Goal: Task Accomplishment & Management: Complete application form

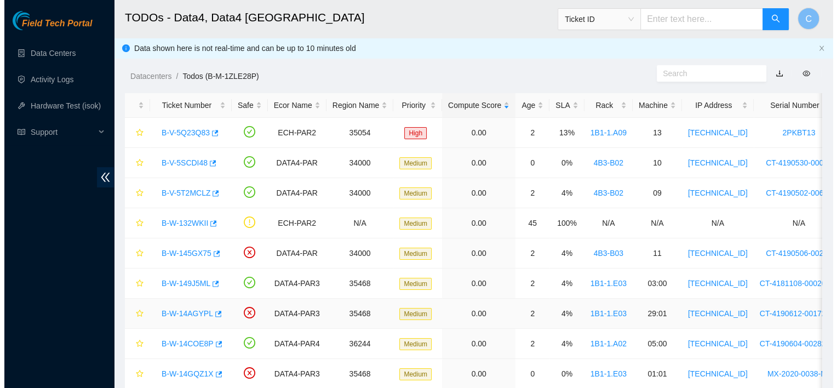
scroll to position [403, 0]
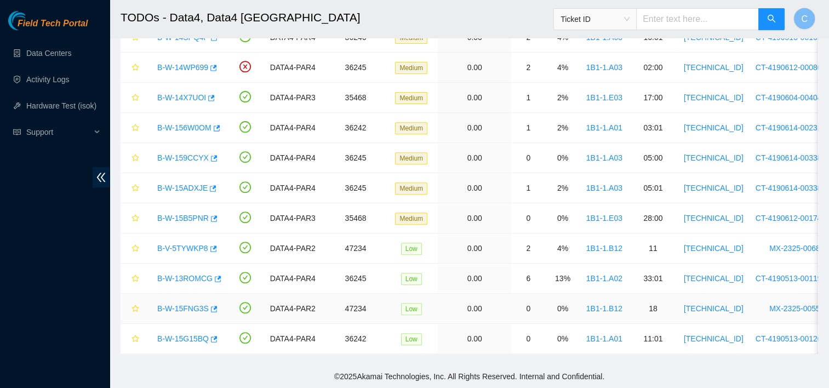
click at [191, 304] on link "B-W-15FNG3S" at bounding box center [182, 308] width 51 height 9
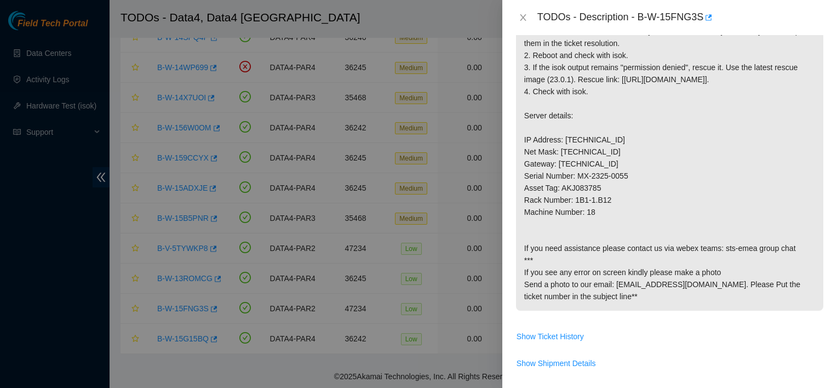
scroll to position [447, 0]
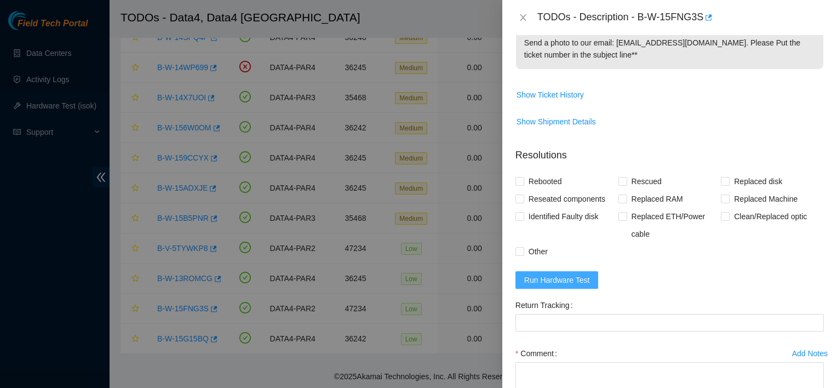
click at [577, 286] on span "Run Hardware Test" at bounding box center [557, 280] width 66 height 12
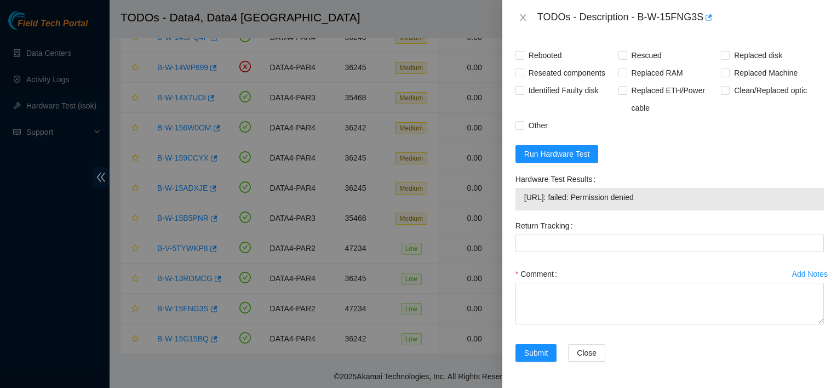
scroll to position [593, 0]
click at [574, 160] on span "Run Hardware Test" at bounding box center [557, 154] width 66 height 12
click at [721, 117] on div "Clean/Replaced optic" at bounding box center [772, 99] width 103 height 35
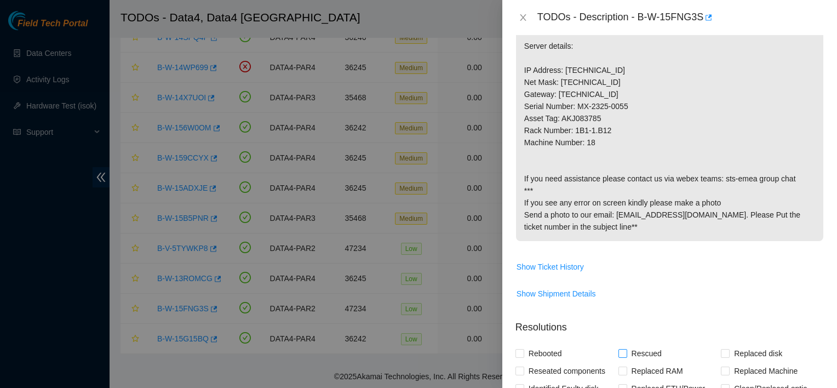
scroll to position [272, 0]
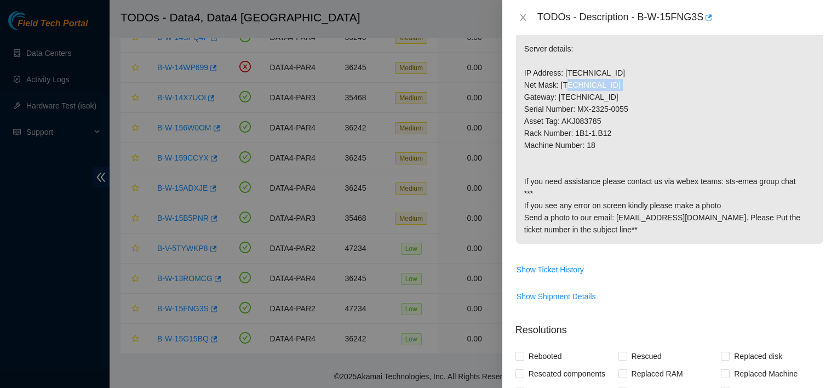
drag, startPoint x: 614, startPoint y: 85, endPoint x: 564, endPoint y: 82, distance: 50.5
click at [564, 82] on p "1. Connect a monitor and look for any errors on screen. If you see any errors, …" at bounding box center [669, 97] width 307 height 294
copy p "[TECHNICAL_ID]"
drag, startPoint x: 612, startPoint y: 143, endPoint x: 574, endPoint y: 137, distance: 38.8
click at [574, 137] on p "1. Connect a monitor and look for any errors on screen. If you see any errors, …" at bounding box center [669, 97] width 307 height 294
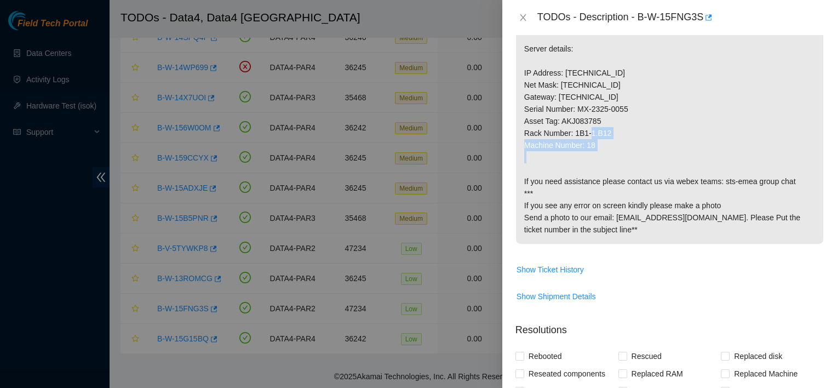
click at [575, 137] on p "1. Connect a monitor and look for any errors on screen. If you see any errors, …" at bounding box center [669, 97] width 307 height 294
click at [578, 145] on p "1. Connect a monitor and look for any errors on screen. If you see any errors, …" at bounding box center [669, 97] width 307 height 294
drag, startPoint x: 575, startPoint y: 143, endPoint x: 608, endPoint y: 140, distance: 33.6
click at [608, 140] on p "1. Connect a monitor and look for any errors on screen. If you see any errors, …" at bounding box center [669, 97] width 307 height 294
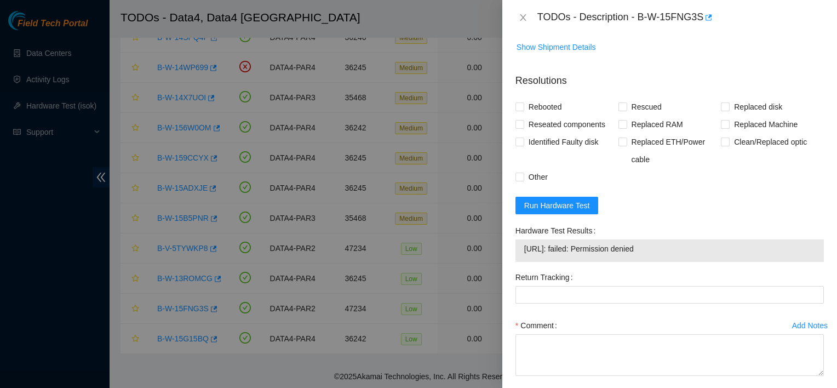
scroll to position [522, 0]
click at [583, 211] on span "Run Hardware Test" at bounding box center [557, 205] width 66 height 12
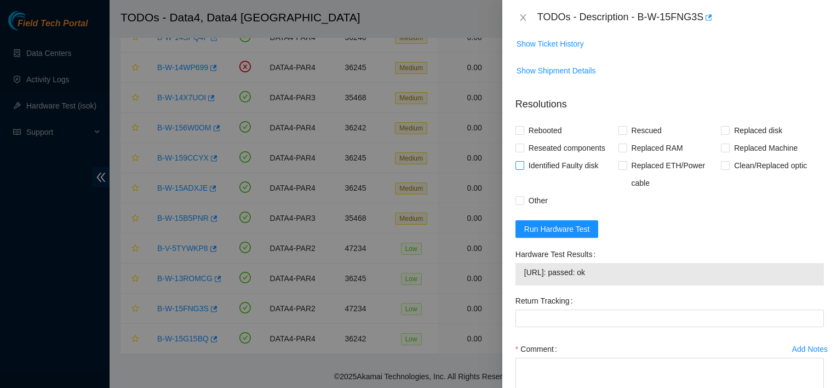
scroll to position [485, 0]
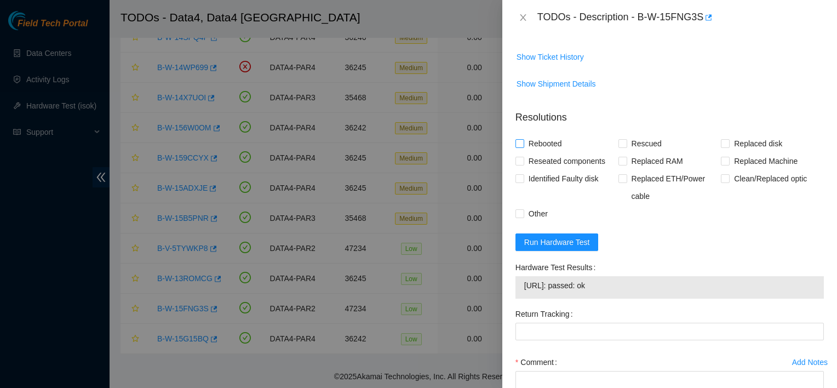
click at [550, 152] on span "Rebooted" at bounding box center [545, 144] width 42 height 18
click at [523, 147] on input "Rebooted" at bounding box center [519, 143] width 8 height 8
checkbox input "true"
click at [531, 222] on span "Other" at bounding box center [538, 214] width 28 height 18
click at [523, 217] on input "Other" at bounding box center [519, 213] width 8 height 8
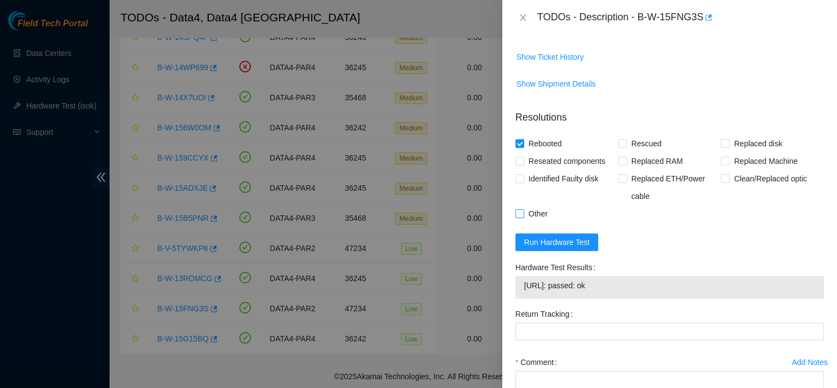
checkbox input "true"
click at [646, 152] on span "Rescued" at bounding box center [646, 144] width 39 height 18
click at [626, 147] on input "Rescued" at bounding box center [622, 143] width 8 height 8
checkbox input "true"
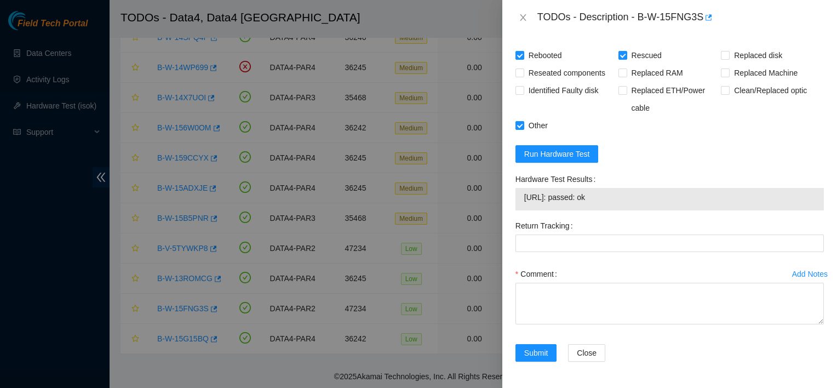
scroll to position [599, 0]
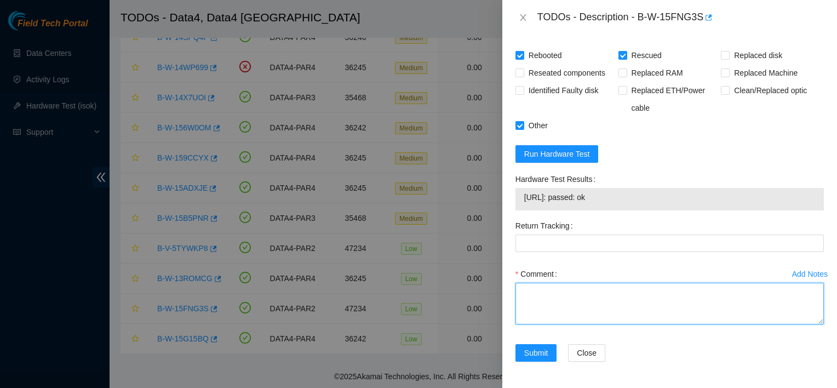
click at [567, 299] on textarea "Comment" at bounding box center [669, 304] width 308 height 42
type textarea "r"
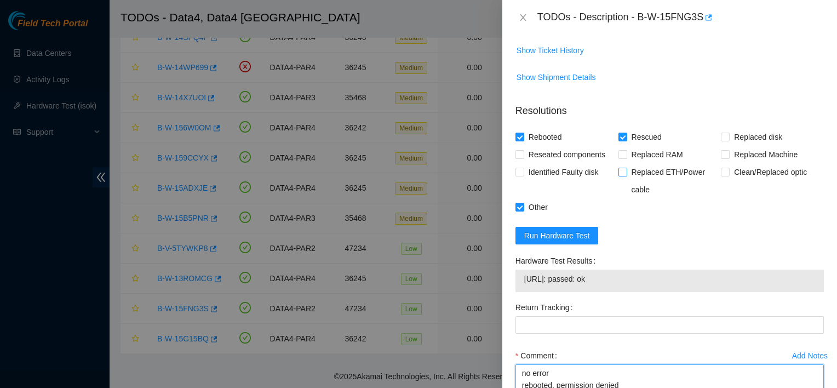
scroll to position [479, 0]
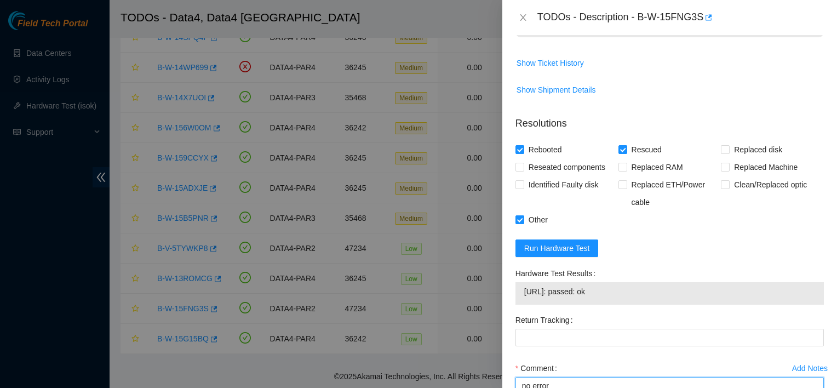
type textarea "no error rebooted, permission denied rescued cfg isok"
drag, startPoint x: 636, startPoint y: 18, endPoint x: 707, endPoint y: 27, distance: 71.3
click at [707, 27] on div "TODOs - Description - B-W-15FNG3S" at bounding box center [669, 17] width 335 height 35
copy div "B-W-15FNG3S"
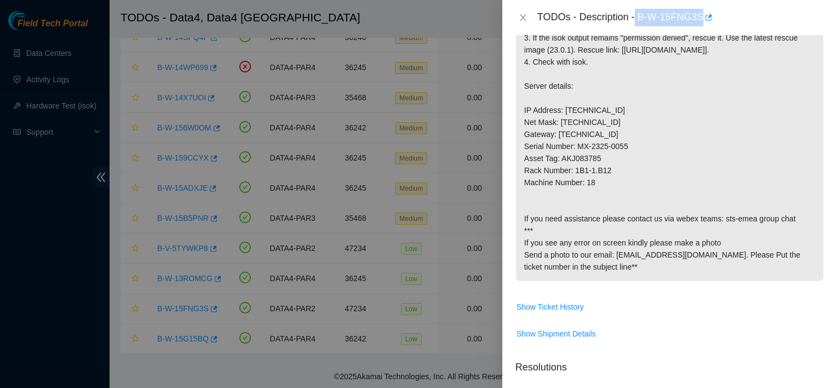
scroll to position [608, 0]
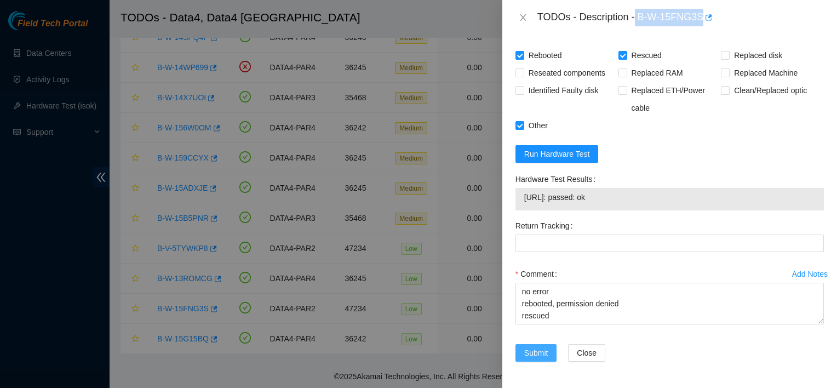
click at [536, 358] on span "Submit" at bounding box center [536, 353] width 24 height 12
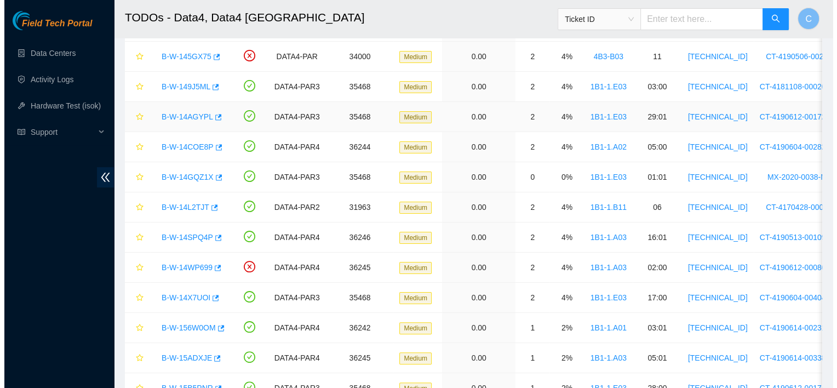
scroll to position [198, 0]
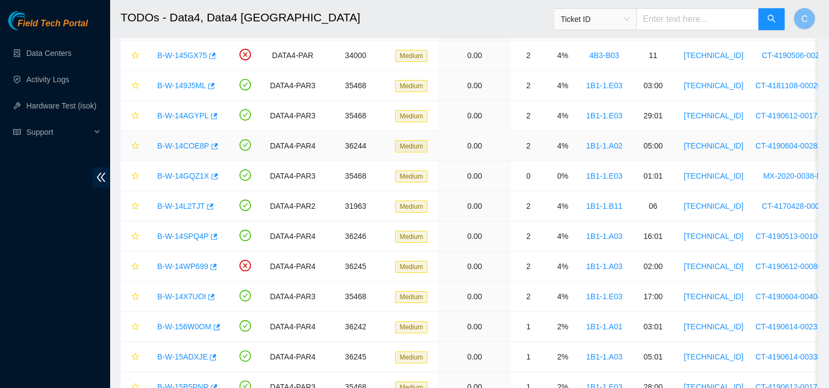
click at [191, 146] on link "B-W-14COE8P" at bounding box center [183, 145] width 52 height 9
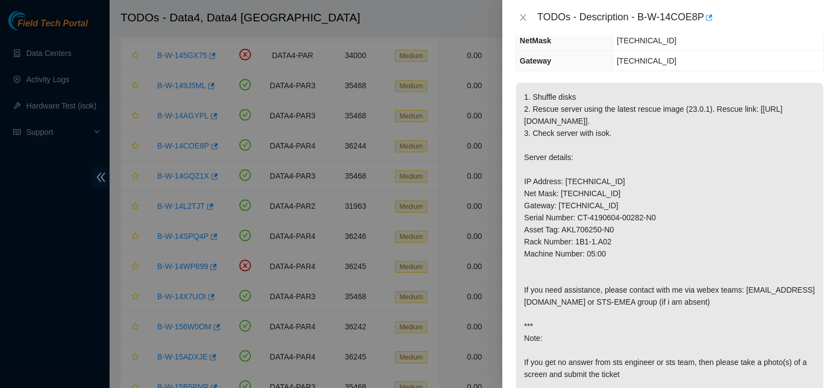
scroll to position [142, 0]
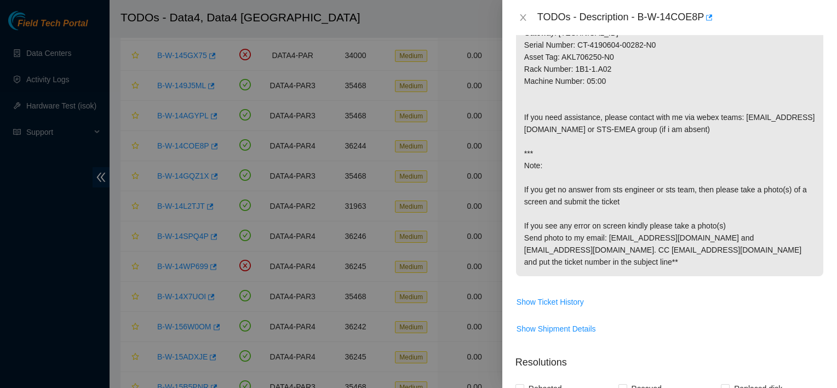
click at [648, 156] on p "1. Shuffle disks 2. Rescue server using the latest rescue image (23.0.1). Rescu…" at bounding box center [669, 93] width 307 height 366
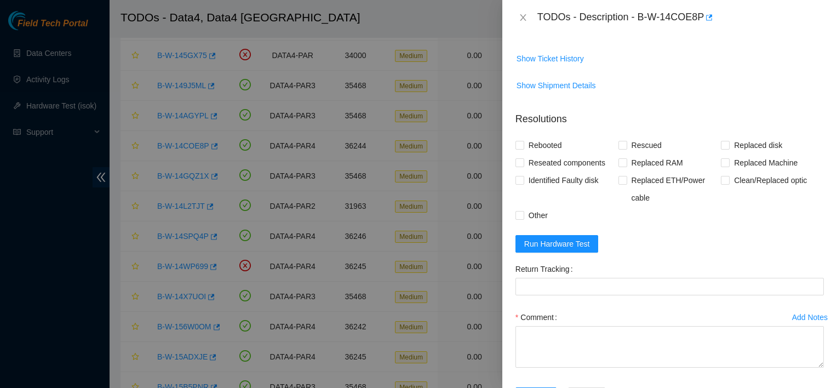
scroll to position [556, 0]
click at [570, 249] on span "Run Hardware Test" at bounding box center [557, 243] width 66 height 12
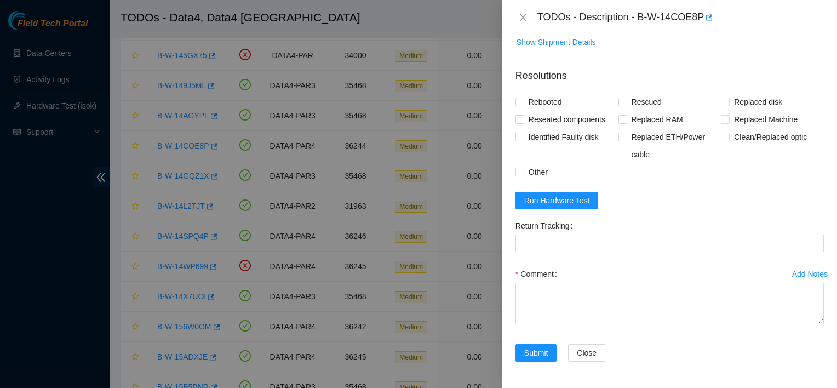
scroll to position [646, 0]
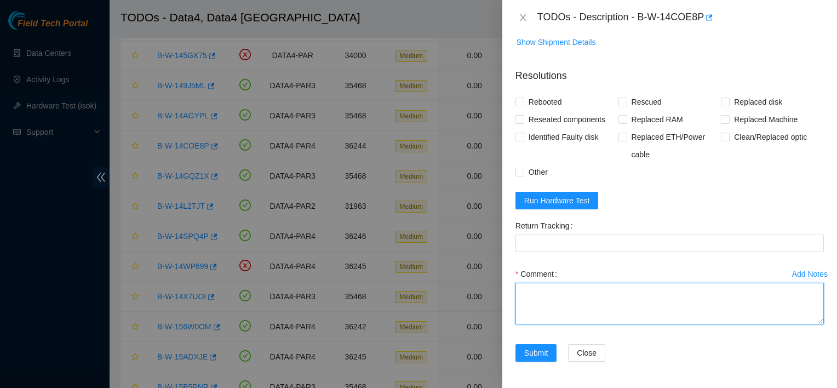
click at [581, 298] on textarea "Comment" at bounding box center [669, 304] width 308 height 42
paste textarea "[TECHNICAL_ID]"
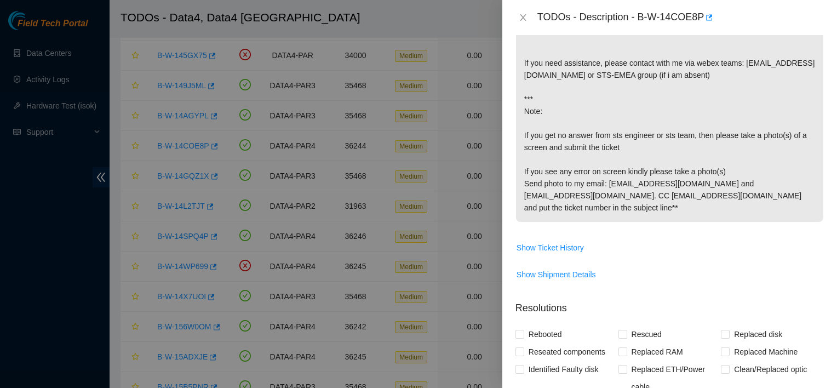
scroll to position [367, 0]
type textarea "[TECHNICAL_ID]"
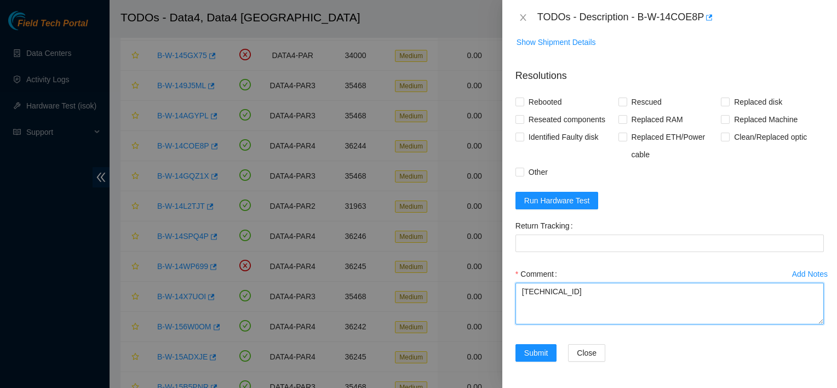
scroll to position [624, 0]
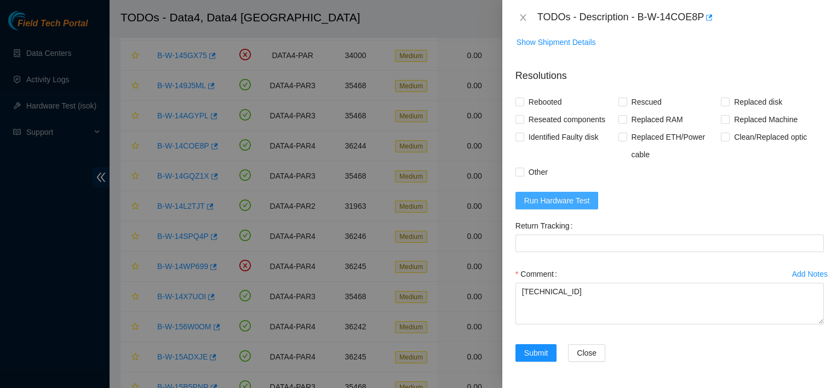
click at [578, 206] on span "Run Hardware Test" at bounding box center [557, 200] width 66 height 12
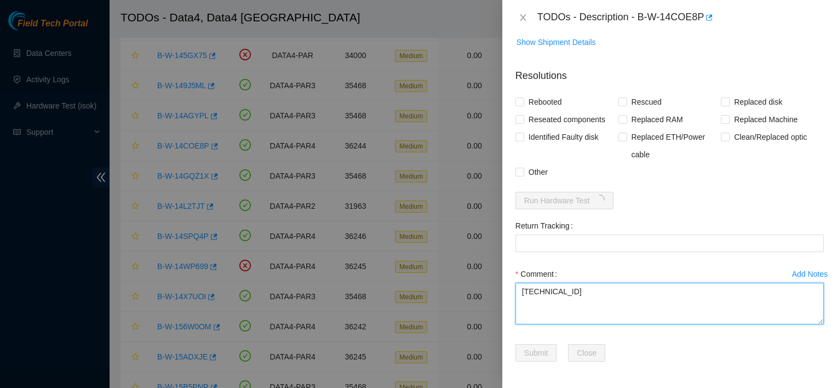
drag, startPoint x: 573, startPoint y: 313, endPoint x: 475, endPoint y: 309, distance: 98.1
click at [475, 309] on div "TODOs - Description - B-W-14COE8P Problem Type Hardware Sub Type Tier 1 - Disk …" at bounding box center [418, 194] width 837 height 388
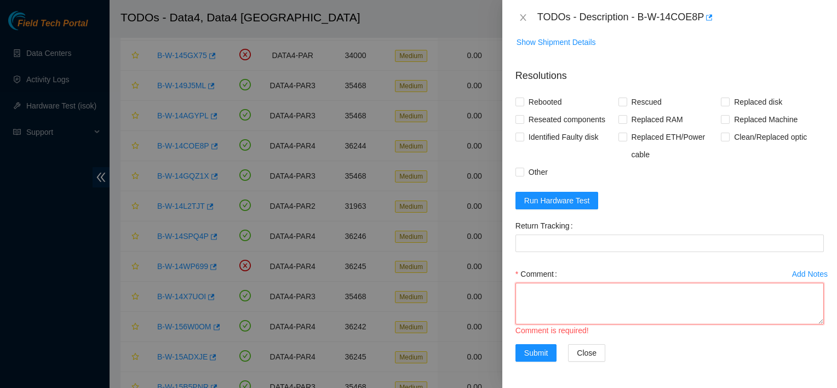
scroll to position [607, 0]
click at [567, 206] on span "Run Hardware Test" at bounding box center [557, 200] width 66 height 12
